Goal: Use online tool/utility: Utilize a website feature to perform a specific function

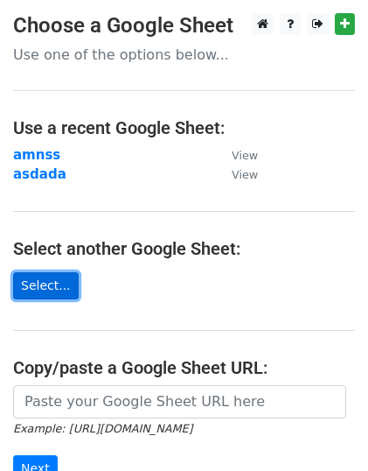
click at [51, 283] on link "Select..." at bounding box center [46, 285] width 66 height 27
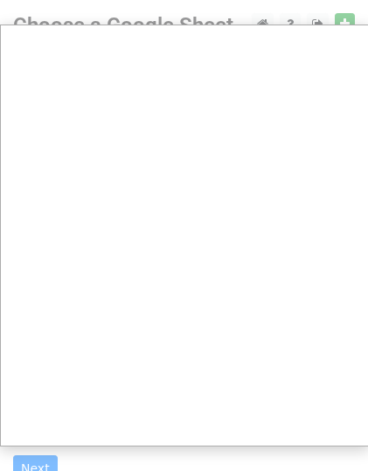
scroll to position [1, 0]
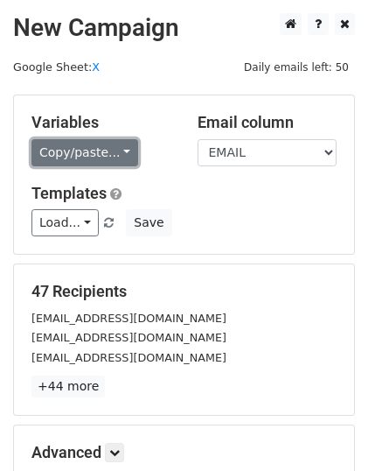
click at [115, 152] on link "Copy/paste..." at bounding box center [84, 152] width 107 height 27
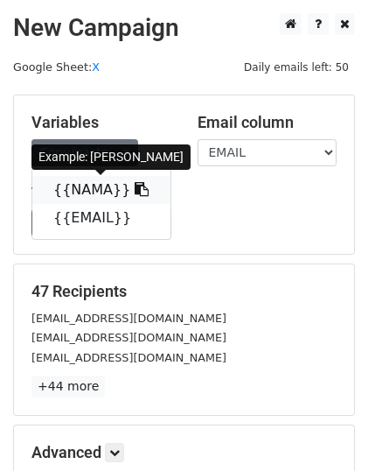
click at [135, 191] on icon at bounding box center [142, 189] width 14 height 14
